Goal: Navigation & Orientation: Go to known website

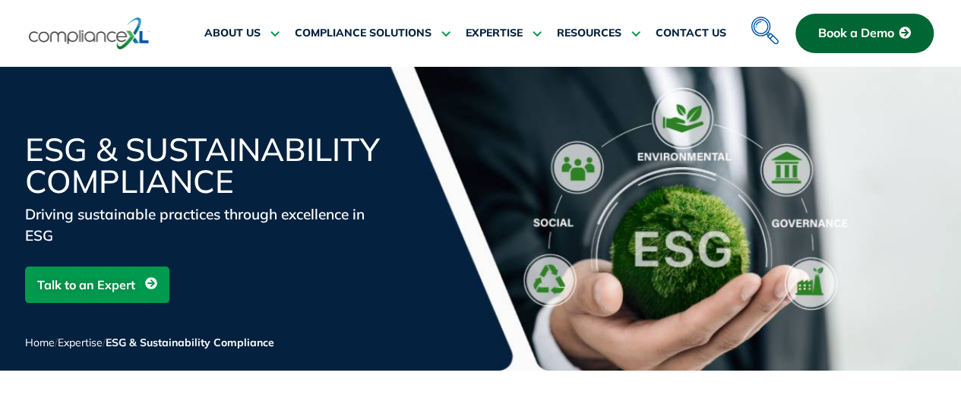
click at [85, 33] on img at bounding box center [89, 33] width 121 height 35
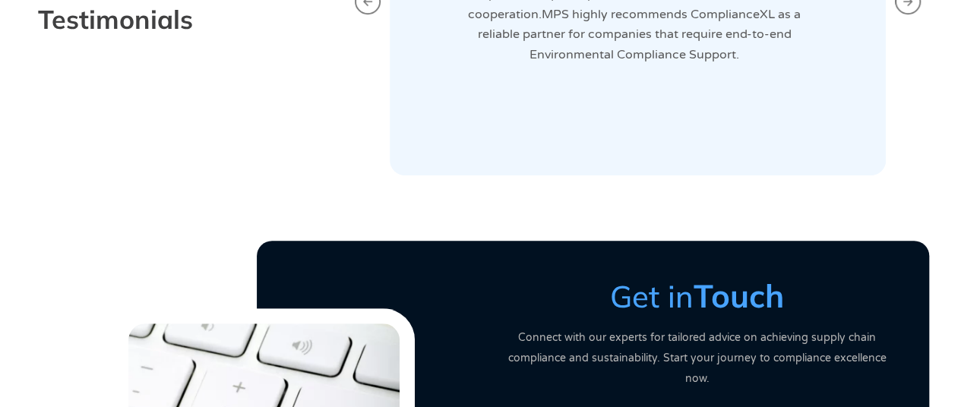
scroll to position [3027, 0]
